Goal: Task Accomplishment & Management: Manage account settings

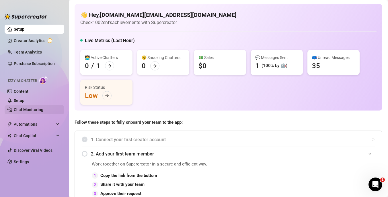
scroll to position [224, 0]
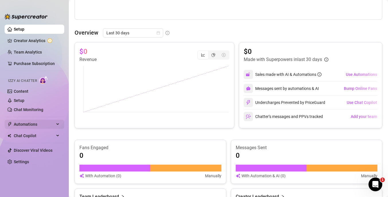
click at [54, 126] on span "Automations" at bounding box center [34, 124] width 41 height 9
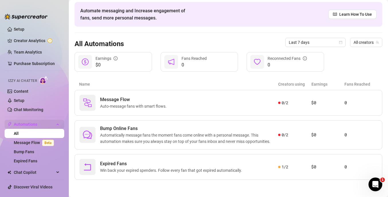
scroll to position [22, 0]
click at [226, 168] on span "Win back your expired spenders. Follow every fan that got expired automatically." at bounding box center [172, 171] width 144 height 6
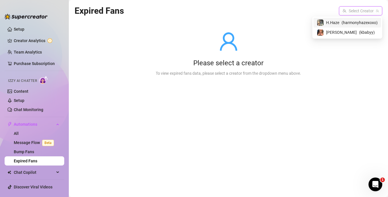
click at [361, 13] on input "search" at bounding box center [357, 11] width 31 height 9
click at [351, 28] on div "[PERSON_NAME] ( kbabyy )" at bounding box center [348, 33] width 68 height 10
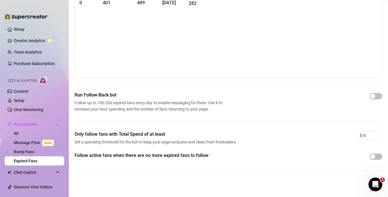
scroll to position [36, 0]
click at [379, 157] on span "button" at bounding box center [376, 157] width 13 height 6
click at [24, 30] on link "Setup" at bounding box center [19, 29] width 11 height 5
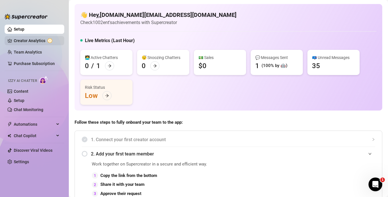
click at [36, 41] on link "Creator Analytics" at bounding box center [37, 40] width 46 height 9
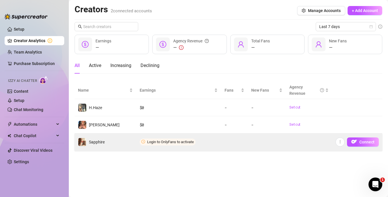
click at [228, 143] on td at bounding box center [234, 142] width 27 height 17
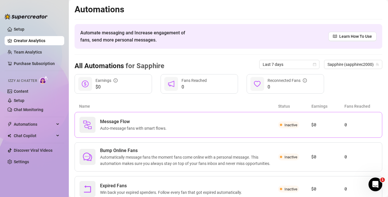
scroll to position [22, 0]
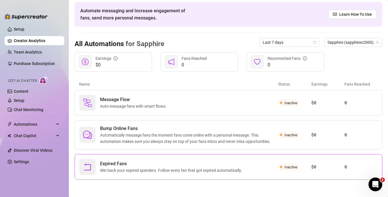
click at [254, 172] on div "Expired Fans Win back your expired spenders. Follow every fan that got expired …" at bounding box center [178, 167] width 199 height 16
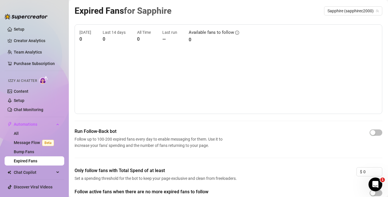
scroll to position [36, 0]
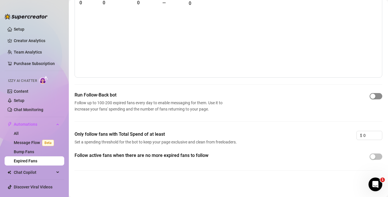
click at [378, 98] on span "button" at bounding box center [376, 96] width 13 height 6
click at [379, 156] on span "button" at bounding box center [376, 157] width 13 height 6
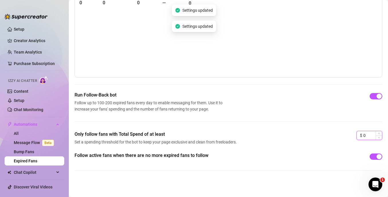
click at [370, 137] on input "0" at bounding box center [372, 135] width 19 height 9
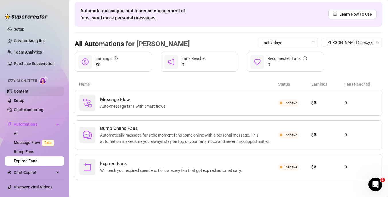
scroll to position [22, 0]
click at [198, 133] on span "Automatically message fans the moment fans come online with a personal message.…" at bounding box center [189, 138] width 178 height 13
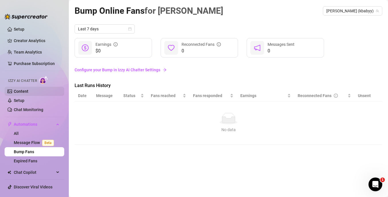
click at [28, 91] on link "Content" at bounding box center [21, 91] width 15 height 5
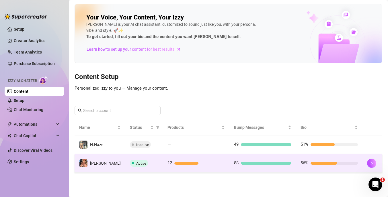
click at [229, 159] on td "88" at bounding box center [262, 163] width 67 height 19
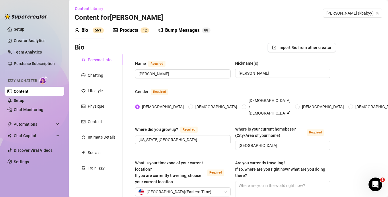
radio input "true"
type input "[DATE]"
click at [95, 137] on div "Intimate Details" at bounding box center [102, 137] width 28 height 6
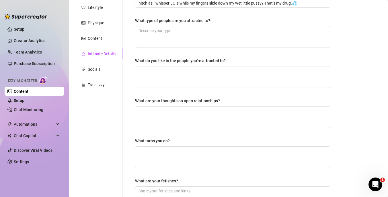
scroll to position [196, 0]
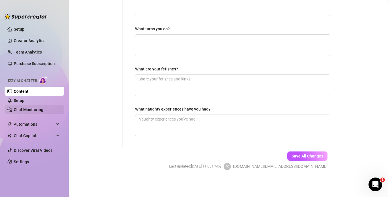
click at [34, 110] on link "Chat Monitoring" at bounding box center [29, 110] width 30 height 5
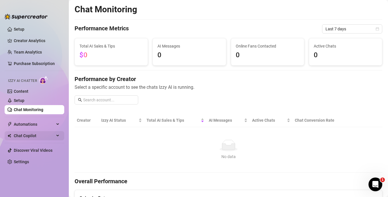
click at [46, 136] on span "Chat Copilot" at bounding box center [34, 135] width 41 height 9
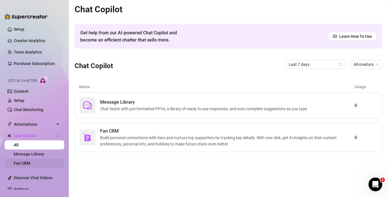
scroll to position [7, 0]
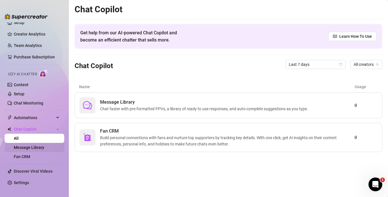
click at [31, 149] on link "Message Library" at bounding box center [29, 147] width 30 height 5
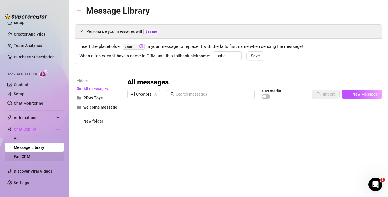
click at [30, 157] on link "Fan CRM" at bounding box center [22, 157] width 16 height 5
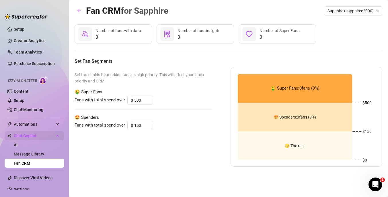
scroll to position [7, 0]
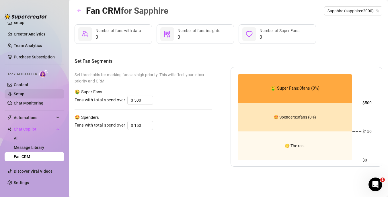
click at [24, 92] on link "Setup" at bounding box center [19, 94] width 11 height 5
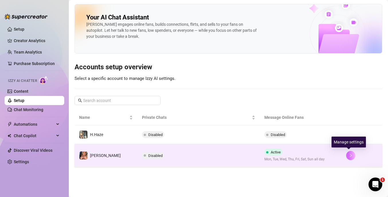
click at [351, 155] on button "button" at bounding box center [350, 155] width 9 height 9
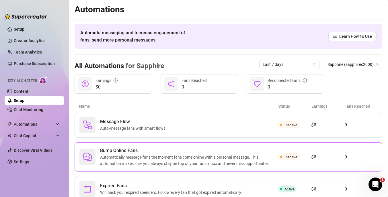
click at [261, 155] on span "Automatically message fans the moment fans come online with a personal message.…" at bounding box center [189, 160] width 178 height 13
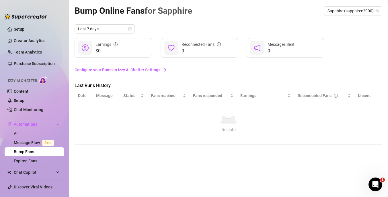
scroll to position [16, 0]
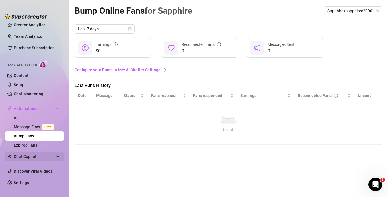
click at [57, 159] on div "Chat Copilot" at bounding box center [35, 156] width 60 height 9
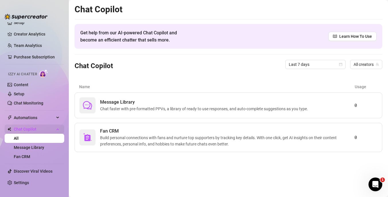
scroll to position [7, 0]
click at [226, 101] on span "Message Library" at bounding box center [205, 102] width 210 height 7
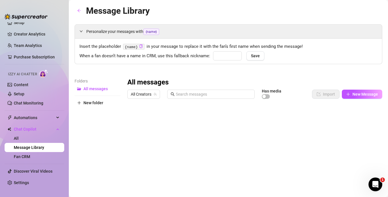
type input "babe"
click at [24, 25] on link "Setup" at bounding box center [19, 22] width 11 height 5
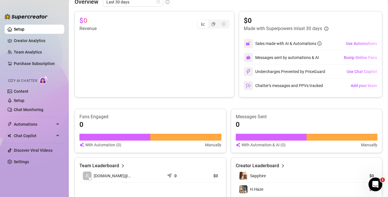
scroll to position [247, 0]
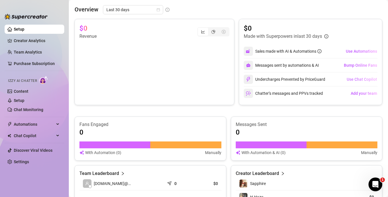
click at [353, 79] on span "Use Chat Copilot" at bounding box center [362, 79] width 30 height 5
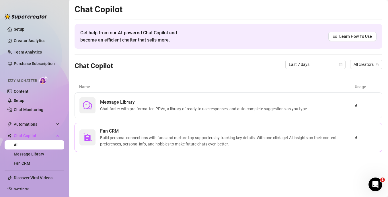
click at [246, 134] on span "Fan CRM" at bounding box center [227, 131] width 254 height 7
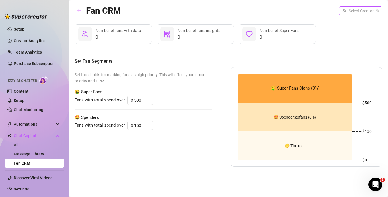
click at [348, 12] on input "search" at bounding box center [357, 11] width 31 height 9
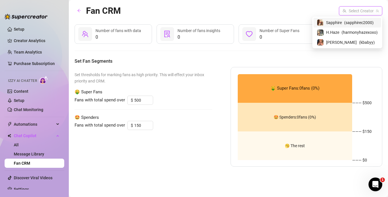
click at [181, 101] on div "Fans with total spend over $ 500" at bounding box center [144, 100] width 138 height 9
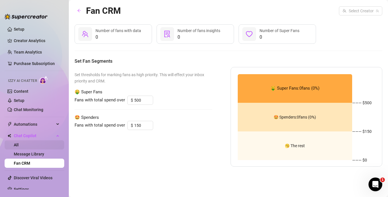
scroll to position [7, 0]
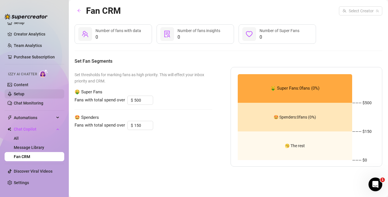
click at [24, 93] on link "Setup" at bounding box center [19, 94] width 11 height 5
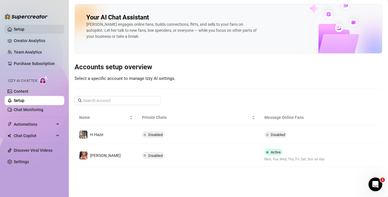
click at [24, 32] on link "Setup" at bounding box center [19, 29] width 11 height 5
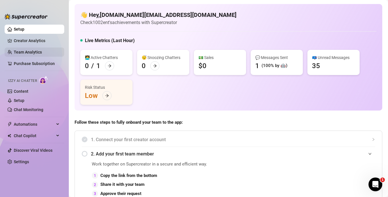
click at [42, 52] on link "Team Analytics" at bounding box center [28, 52] width 28 height 5
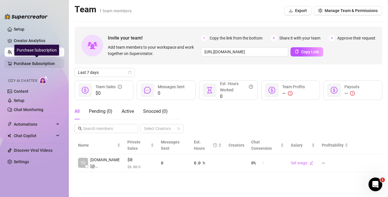
click at [46, 63] on link "Purchase Subscription" at bounding box center [37, 63] width 46 height 9
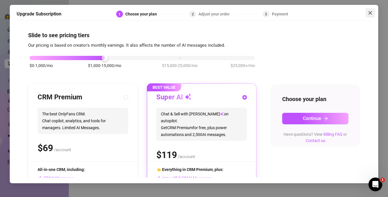
click at [370, 15] on icon "close" at bounding box center [370, 13] width 5 height 5
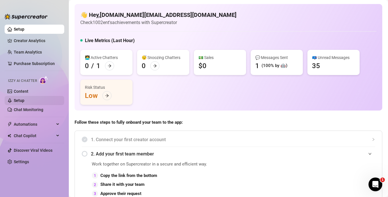
click at [24, 99] on link "Setup" at bounding box center [19, 100] width 11 height 5
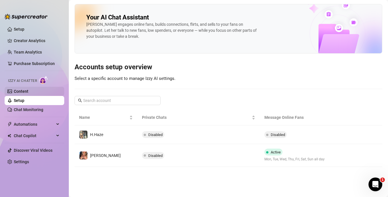
click at [28, 92] on link "Content" at bounding box center [21, 91] width 15 height 5
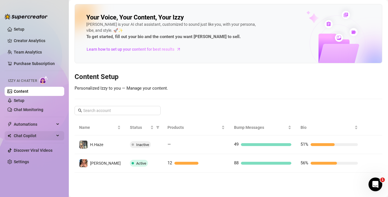
click at [42, 136] on span "Chat Copilot" at bounding box center [34, 135] width 41 height 9
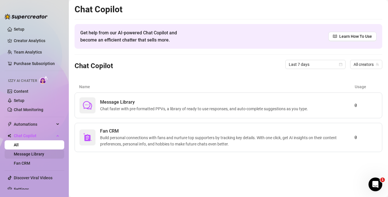
scroll to position [7, 0]
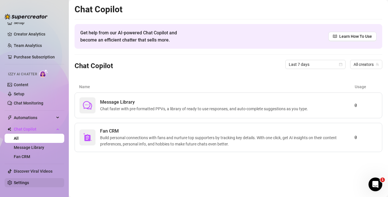
click at [29, 182] on link "Settings" at bounding box center [21, 183] width 15 height 5
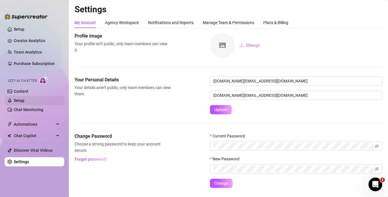
click at [24, 100] on link "Setup" at bounding box center [19, 100] width 11 height 5
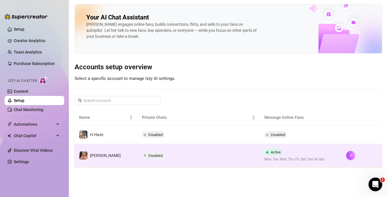
click at [293, 154] on div "Active Mon, Tue, Wed, Thu, Fri, Sat, Sun all day" at bounding box center [294, 155] width 60 height 13
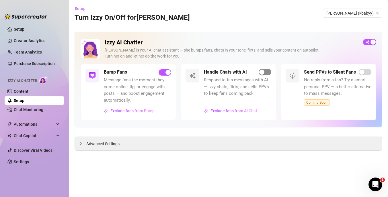
click at [266, 73] on span "button" at bounding box center [265, 72] width 13 height 6
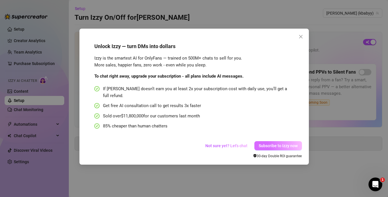
click at [281, 144] on span "Subscribe to Izzy now" at bounding box center [278, 146] width 39 height 5
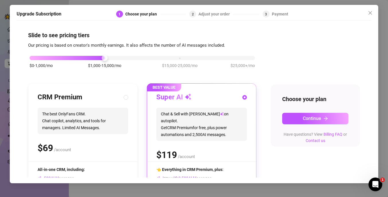
click at [92, 123] on span "The best OnlyFans CRM. Chat copilot, analytics, and tools for managers. Limited…" at bounding box center [83, 121] width 91 height 26
radio input "true"
radio input "false"
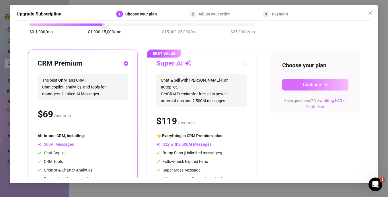
click at [301, 85] on button "Continue" at bounding box center [315, 84] width 66 height 11
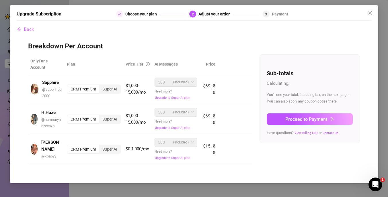
scroll to position [0, 0]
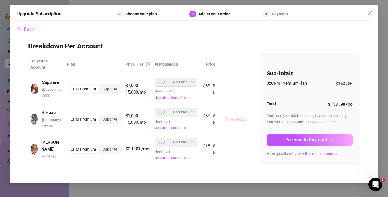
click at [240, 119] on span "Remove" at bounding box center [238, 119] width 15 height 5
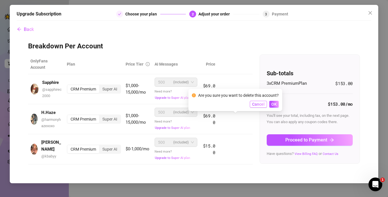
click at [258, 106] on span "Cancel" at bounding box center [258, 104] width 13 height 5
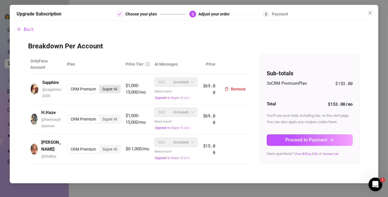
click at [114, 89] on div "Super AI" at bounding box center [109, 89] width 21 height 8
click at [101, 86] on input "Super AI" at bounding box center [101, 86] width 0 height 0
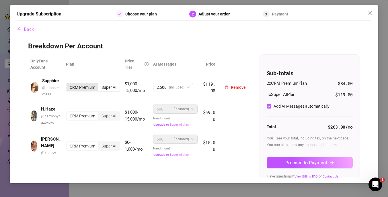
click at [92, 87] on div "CRM Premium" at bounding box center [83, 87] width 32 height 8
click at [68, 84] on input "CRM Premium" at bounding box center [68, 84] width 0 height 0
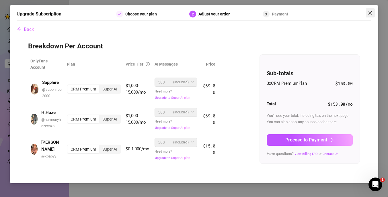
click at [369, 14] on icon "close" at bounding box center [370, 13] width 5 height 5
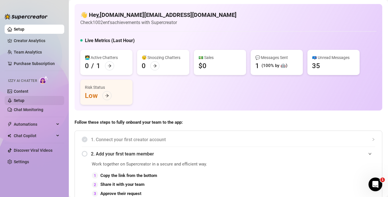
click at [24, 98] on link "Setup" at bounding box center [19, 100] width 11 height 5
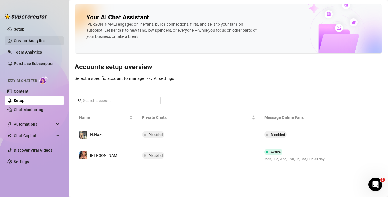
click at [43, 43] on link "Creator Analytics" at bounding box center [37, 40] width 46 height 9
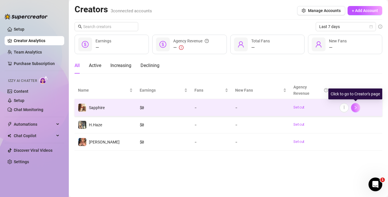
click at [355, 107] on icon "right" at bounding box center [356, 108] width 4 height 4
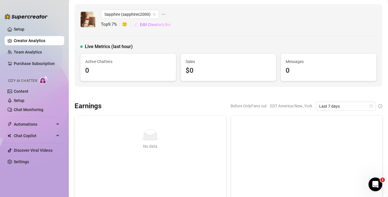
click at [160, 25] on span "Edit Creator's Bio" at bounding box center [155, 24] width 31 height 5
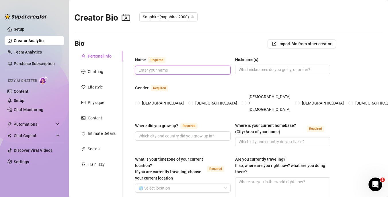
click at [173, 71] on input "Name Required" at bounding box center [182, 70] width 87 height 6
click at [164, 70] on input "Name Required" at bounding box center [182, 70] width 87 height 6
click at [141, 71] on input "sapphire lust" at bounding box center [182, 70] width 87 height 6
click at [157, 71] on input "Sapphire lust" at bounding box center [182, 70] width 87 height 6
type input "Sapphire Lust"
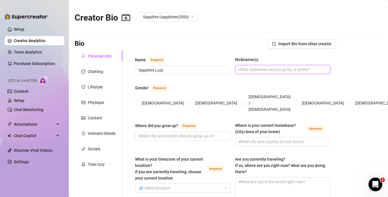
click at [248, 69] on input "Nickname(s)" at bounding box center [282, 70] width 87 height 6
type input "Sapphire"
click at [139, 102] on input "[DEMOGRAPHIC_DATA]" at bounding box center [138, 104] width 2 height 4
radio input "true"
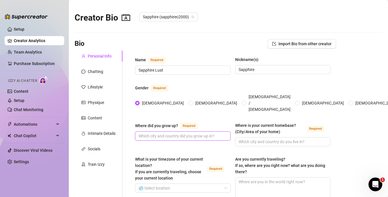
click at [165, 133] on input "Where did you grow up? Required" at bounding box center [182, 136] width 87 height 6
type input "a"
type input "[GEOGRAPHIC_DATA] [GEOGRAPHIC_DATA]"
click at [265, 139] on input "Where is your current homebase? (City/Area of your home) Required" at bounding box center [282, 142] width 87 height 6
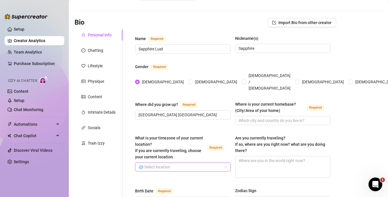
click at [196, 163] on input "What is your timezone of your current location? If you are currently traveling,…" at bounding box center [180, 167] width 83 height 9
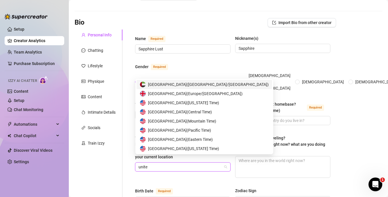
type input "united"
click at [196, 139] on span "United States of America ( Eastern Time )" at bounding box center [180, 140] width 65 height 6
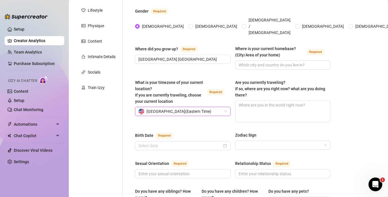
scroll to position [80, 0]
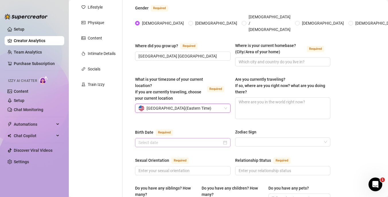
click at [225, 140] on div at bounding box center [183, 143] width 89 height 6
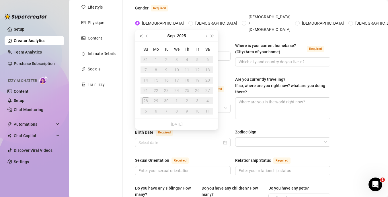
click at [141, 37] on span "Last year (Control + left)" at bounding box center [140, 35] width 3 height 3
click at [146, 37] on button "Previous month (PageUp)" at bounding box center [147, 35] width 6 height 11
click at [173, 36] on button "Aug" at bounding box center [171, 35] width 8 height 11
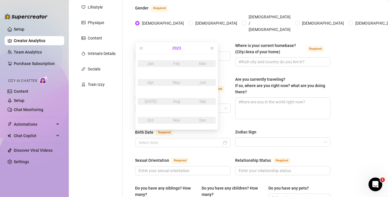
click at [179, 48] on button "2023" at bounding box center [176, 47] width 9 height 11
click at [179, 48] on button "[DATE] - [DATE]" at bounding box center [176, 47] width 19 height 11
click at [173, 64] on div "[DATE]-[DATE]" at bounding box center [176, 63] width 27 height 7
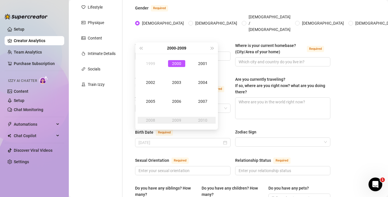
click at [173, 64] on div "2000" at bounding box center [176, 63] width 17 height 7
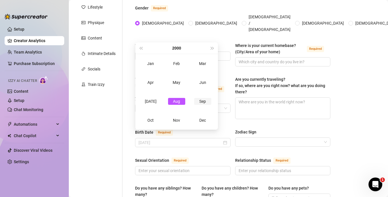
click at [200, 101] on div "Sep" at bounding box center [202, 101] width 17 height 7
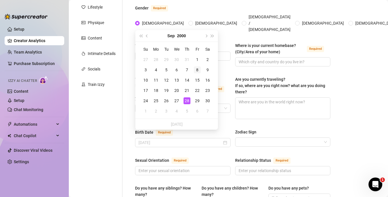
type input "[DATE]"
click at [198, 68] on div "8" at bounding box center [197, 70] width 7 height 7
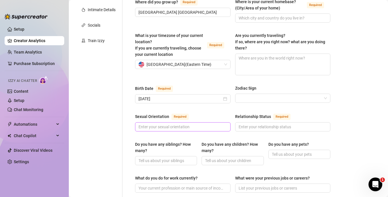
scroll to position [126, 0]
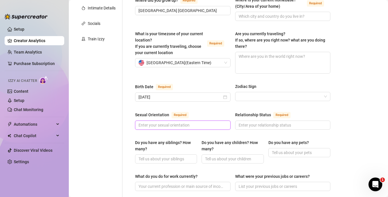
click at [190, 122] on input "Sexual Orientation Required" at bounding box center [182, 125] width 87 height 6
type input "S"
type input "[DEMOGRAPHIC_DATA]"
click at [272, 122] on input "Relationship Status Required" at bounding box center [282, 125] width 87 height 6
type input "single"
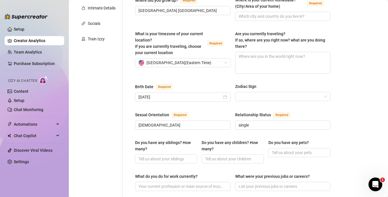
click at [345, 43] on main "Creator Bio Sapphire (sapphirec2000) Bio Import Bio from other creator Personal…" at bounding box center [228, 166] width 319 height 585
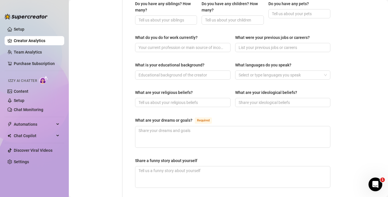
scroll to position [262, 0]
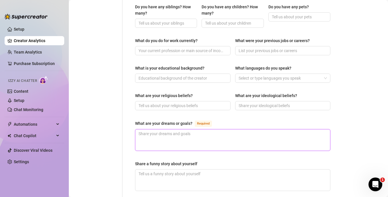
click at [182, 130] on textarea "What are your dreams or goals? Required" at bounding box center [232, 140] width 195 height 21
type textarea "D"
type textarea "Dr"
type textarea "Dre"
type textarea "Dream"
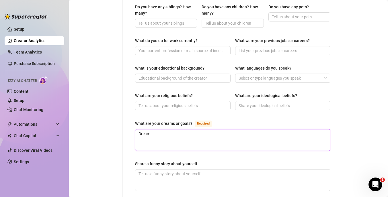
type textarea "Dreams"
type textarea "Dreams a"
type textarea "Dreams ar"
type textarea "Dreams are"
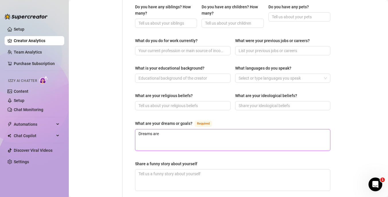
type textarea "Dreams are"
type textarea "Dreams are t"
type textarea "Dreams are to"
type textarea "Dreams are to l"
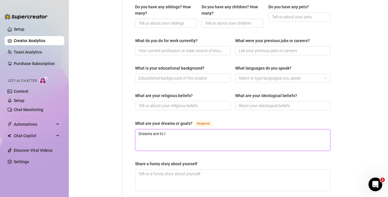
type textarea "Dreams are to li"
type textarea "Dreams are to l"
type textarea "Dreams are to"
type textarea "Dreams are to b"
type textarea "Dreams are to be"
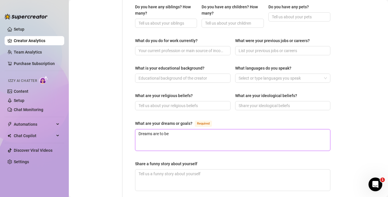
type textarea "Dreams are to be"
type textarea "Dreams are to be f"
type textarea "Dreams are to be fu"
type textarea "Dreams are to be ful"
type textarea "Dreams are to be full"
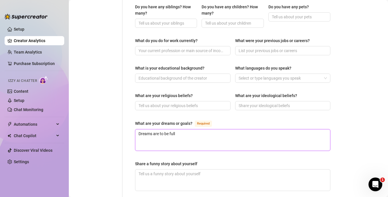
type textarea "Dreams are to be fully"
type textarea "Dreams are to be fully he"
type textarea "Dreams are to be fully hea"
type textarea "Dreams are to be fully heal"
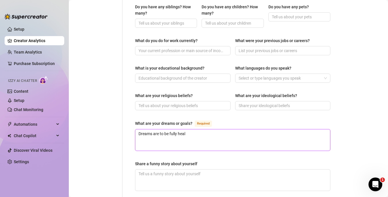
type textarea "Dreams are to be fully healt"
type textarea "Dreams are to be fully health"
type textarea "Dreams are to be fully healthy"
type textarea "Dreams are to be fully healthy ru"
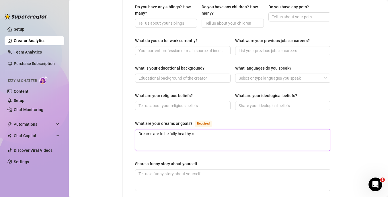
type textarea "Dreams are to be fully healthy run"
type textarea "Dreams are to be fully healthy runi"
type textarea "Dreams are to be fully healthy run"
type textarea "Dreams are to be fully healthy runn"
type textarea "Dreams are to be fully healthy runni"
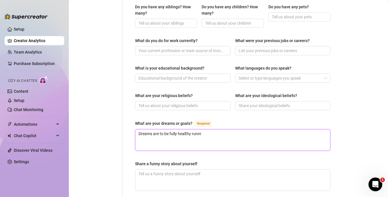
type textarea "Dreams are to be fully healthy runnin"
type textarea "Dreams are to be fully healthy runnin g"
type textarea "Dreams are to be fully healthy runnin"
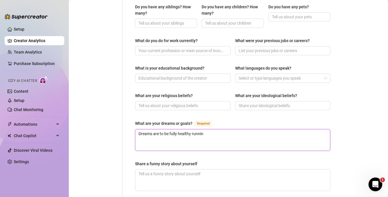
type textarea "Dreams are to be fully healthy running"
type textarea "Dreams are to be fully healthy running m"
type textarea "Dreams are to be fully healthy running my"
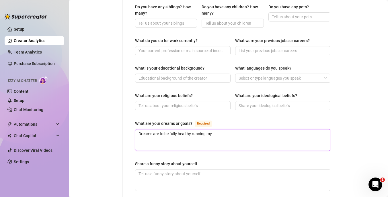
type textarea "Dreams are to be fully healthy running my o"
type textarea "Dreams are to be fully healthy running my ow"
type textarea "Dreams are to be fully healthy running my own"
type textarea "Dreams are to be fully healthy running my own f"
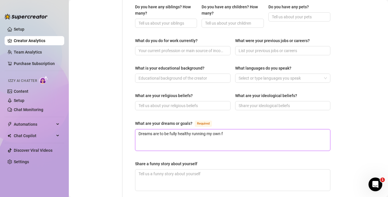
type textarea "Dreams are to be fully healthy running my own fi"
type textarea "Dreams are to be fully healthy running my own fit"
type textarea "Dreams are to be fully healthy running my own fitn"
type textarea "Dreams are to be fully healthy running my own fitne"
type textarea "Dreams are to be fully healthy running my own fitnes"
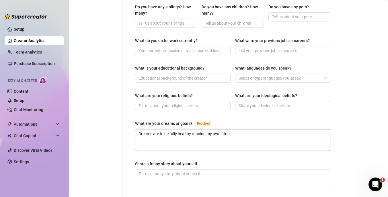
type textarea "Dreams are to be fully healthy running my own fitness"
type textarea "Dreams are to be fully healthy running my own fitness a"
type textarea "Dreams are to be fully healthy running my own fitness an"
type textarea "Dreams are to be fully healthy running my own fitness and"
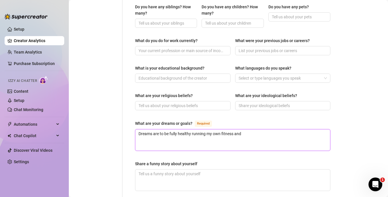
type textarea "Dreams are to be fully healthy running my own fitness and"
type textarea "Dreams are to be fully healthy running my own fitness and w"
type textarea "Dreams are to be fully healthy running my own fitness and wel"
type textarea "Dreams are to be fully healthy running my own fitness and well"
type textarea "Dreams are to be fully healthy running my own fitness and welln"
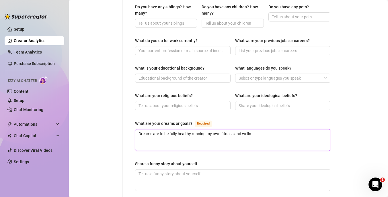
type textarea "Dreams are to be fully healthy running my own fitness and wellne"
type textarea "Dreams are to be fully healthy running my own fitness and wellnes"
type textarea "Dreams are to be fully healthy running my own fitness and wellness"
type textarea "Dreams are to be fully healthy running my own fitness and wellness br"
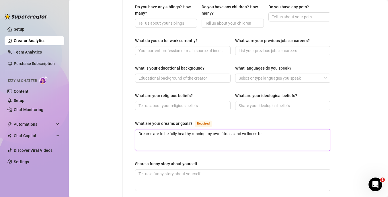
type textarea "Dreams are to be fully healthy running my own fitness and wellness bra"
type textarea "Dreams are to be fully healthy running my own fitness and wellness bran"
type textarea "Dreams are to be fully healthy running my own fitness and wellness brand"
type textarea "Dreams are to be fully healthy running my own fitness and wellness brand,"
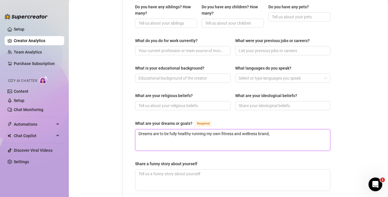
type textarea "Dreams are to be fully healthy running my own fitness and wellness brand, i"
type textarea "Dreams are to be fully healthy running my own fitness and wellness brand, i w"
type textarea "Dreams are to be fully healthy running my own fitness and wellness brand, i wa"
type textarea "Dreams are to be fully healthy running my own fitness and wellness brand, i wan"
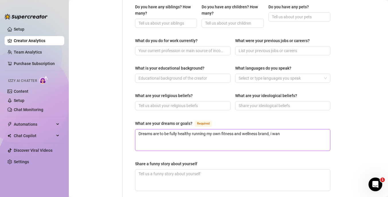
type textarea "Dreams are to be fully healthy running my own fitness and wellness brand, i want"
type textarea "Dreams are to be fully healthy running my own fitness and wellness brand, i wan…"
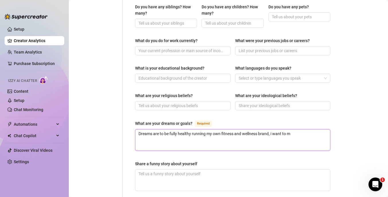
type textarea "Dreams are to be fully healthy running my own fitness and wellness brand, i wan…"
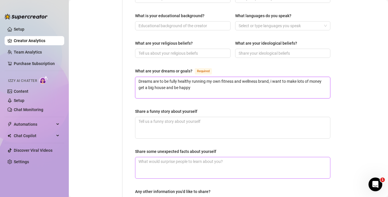
scroll to position [380, 0]
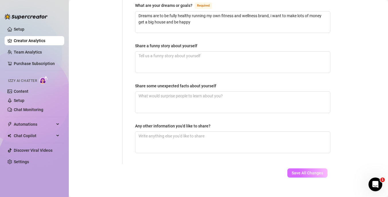
click at [296, 171] on span "Save All Changes" at bounding box center [308, 173] width 32 height 5
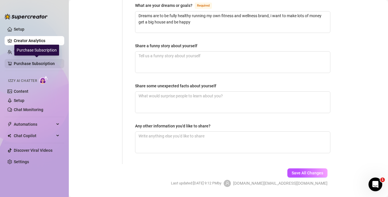
click at [48, 65] on link "Purchase Subscription" at bounding box center [37, 63] width 46 height 9
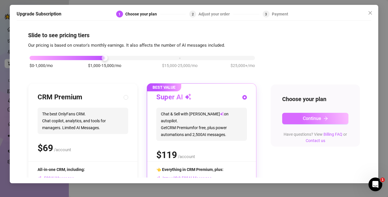
click at [315, 122] on button "Continue" at bounding box center [315, 118] width 66 height 11
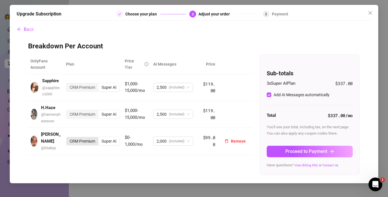
click at [87, 137] on div "CRM Premium" at bounding box center [83, 141] width 32 height 8
click at [68, 138] on input "CRM Premium" at bounding box center [68, 138] width 0 height 0
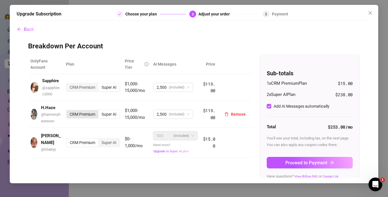
click at [87, 114] on div "CRM Premium" at bounding box center [83, 114] width 32 height 8
click at [68, 111] on input "CRM Premium" at bounding box center [68, 111] width 0 height 0
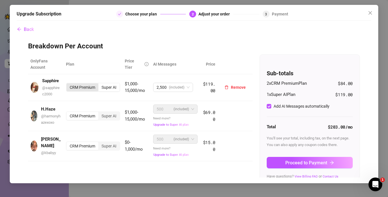
click at [84, 89] on div "CRM Premium" at bounding box center [83, 87] width 32 height 8
click at [68, 84] on input "CRM Premium" at bounding box center [68, 84] width 0 height 0
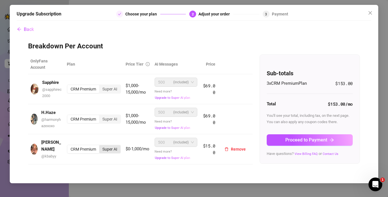
click at [118, 149] on div "Super AI" at bounding box center [109, 149] width 21 height 8
click at [101, 146] on input "Super AI" at bounding box center [101, 146] width 0 height 0
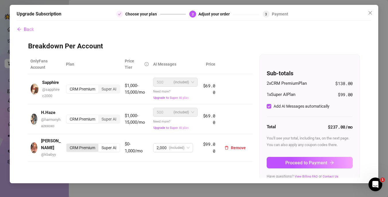
click at [90, 145] on div "CRM Premium" at bounding box center [83, 148] width 32 height 8
click at [68, 145] on input "CRM Premium" at bounding box center [68, 145] width 0 height 0
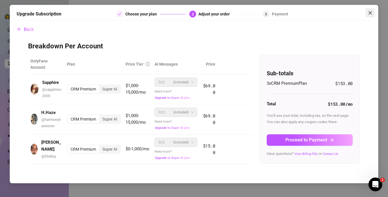
click at [371, 13] on icon "close" at bounding box center [370, 12] width 3 height 3
